Goal: Task Accomplishment & Management: Complete application form

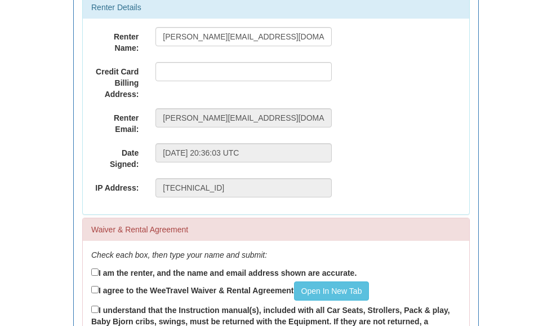
scroll to position [249, 0]
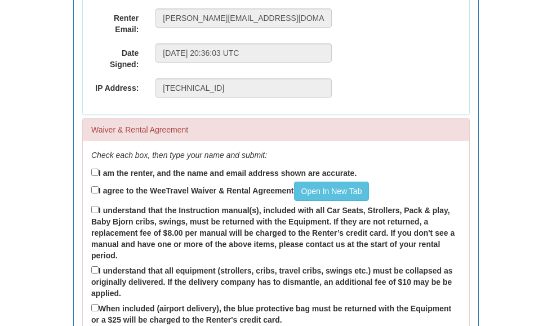
click at [97, 170] on input "I am the renter, and the name and email address shown are accurate." at bounding box center [94, 172] width 7 height 7
checkbox input "true"
click at [99, 191] on input "I agree to the WeeTravel Waiver & Rental Agreement Open In New Tab" at bounding box center [94, 189] width 7 height 7
checkbox input "true"
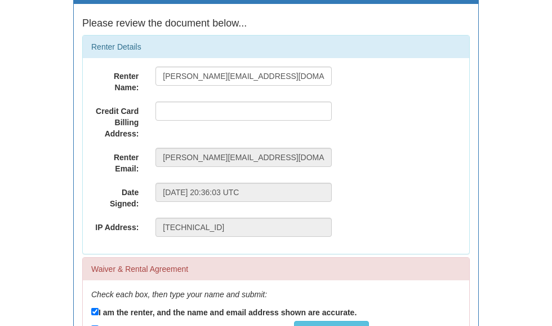
scroll to position [110, 0]
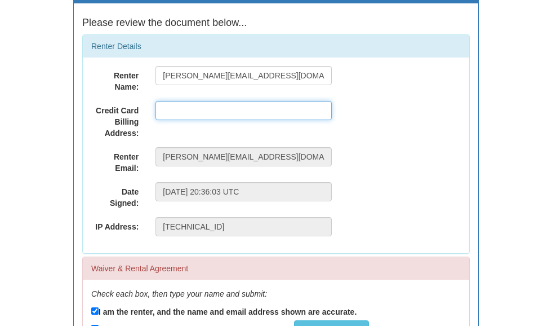
click at [308, 114] on input "text" at bounding box center [244, 110] width 176 height 19
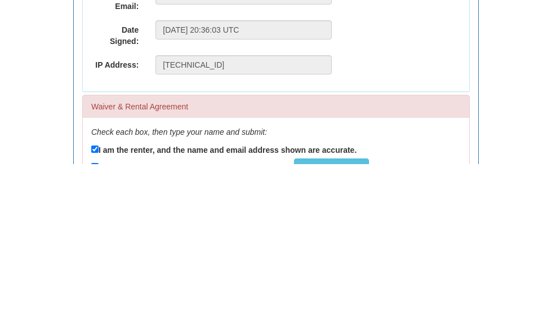
type input "384 Arctic Red Drive"
click at [428, 85] on div "Renter Name: amanda.deveaux56@gmail.com Deveaux Credit Card Billing Address: 38…" at bounding box center [276, 155] width 387 height 196
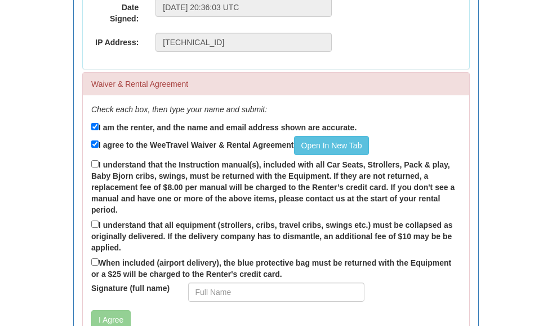
scroll to position [294, 0]
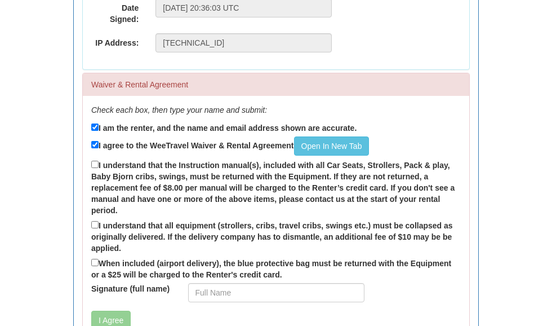
click at [95, 153] on label "I agree to the WeeTravel Waiver & Rental Agreement Open In New Tab" at bounding box center [230, 145] width 278 height 19
click at [95, 148] on input "I agree to the WeeTravel Waiver & Rental Agreement Open In New Tab" at bounding box center [94, 144] width 7 height 7
checkbox input "false"
click at [91, 155] on div "Check each box, then type your name and submit: I am the renter, and the name a…" at bounding box center [276, 221] width 387 height 251
click at [98, 163] on input "I understand that the Instruction manual(s), included with all Car Seats, Strol…" at bounding box center [94, 164] width 7 height 7
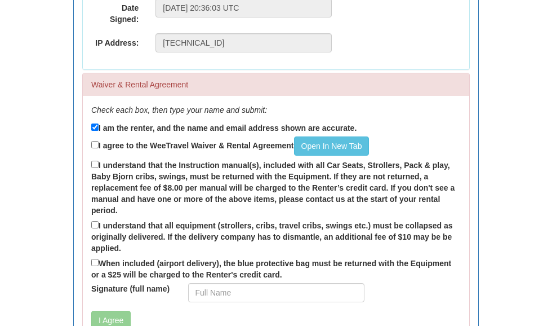
checkbox input "true"
click at [97, 136] on label "I agree to the WeeTravel Waiver & Rental Agreement Open In New Tab" at bounding box center [230, 145] width 278 height 19
click at [97, 141] on input "I agree to the WeeTravel Waiver & Rental Agreement Open In New Tab" at bounding box center [94, 144] width 7 height 7
checkbox input "true"
click at [97, 224] on input "I understand that all equipment (strollers, cribs, travel cribs, swings etc.) m…" at bounding box center [94, 224] width 7 height 7
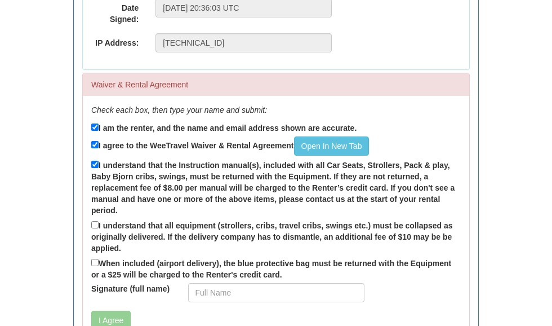
checkbox input "true"
click at [93, 261] on input "When included (airport delivery), the blue protective bag must be returned with…" at bounding box center [94, 262] width 7 height 7
checkbox input "true"
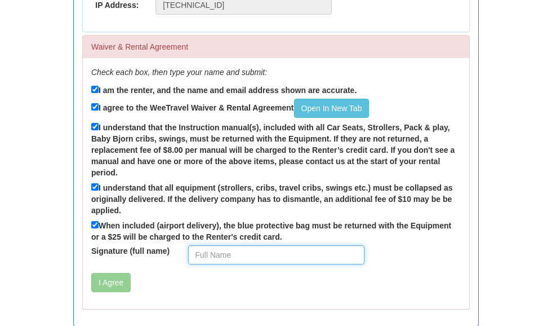
click at [210, 258] on input "Signature (full name)" at bounding box center [276, 254] width 176 height 19
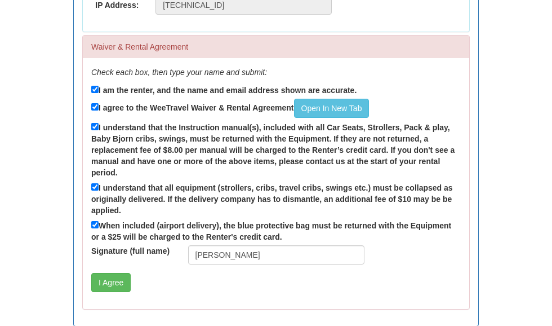
scroll to position [332, 0]
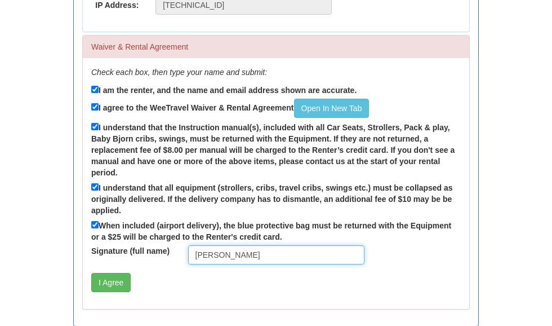
type input "Amanda Deveaux"
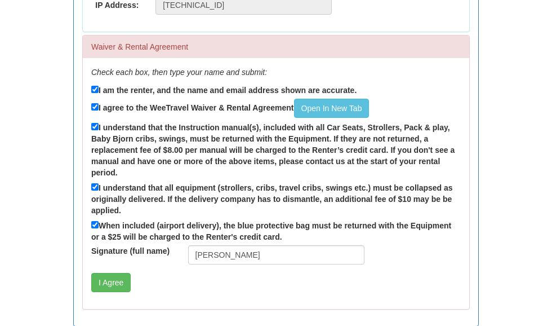
click at [106, 281] on button "I Agree" at bounding box center [110, 282] width 39 height 19
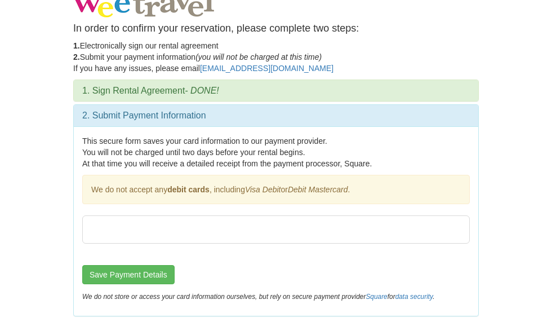
scroll to position [12, 0]
click at [152, 275] on button "Save Payment Details" at bounding box center [128, 274] width 92 height 19
